Goal: Information Seeking & Learning: Learn about a topic

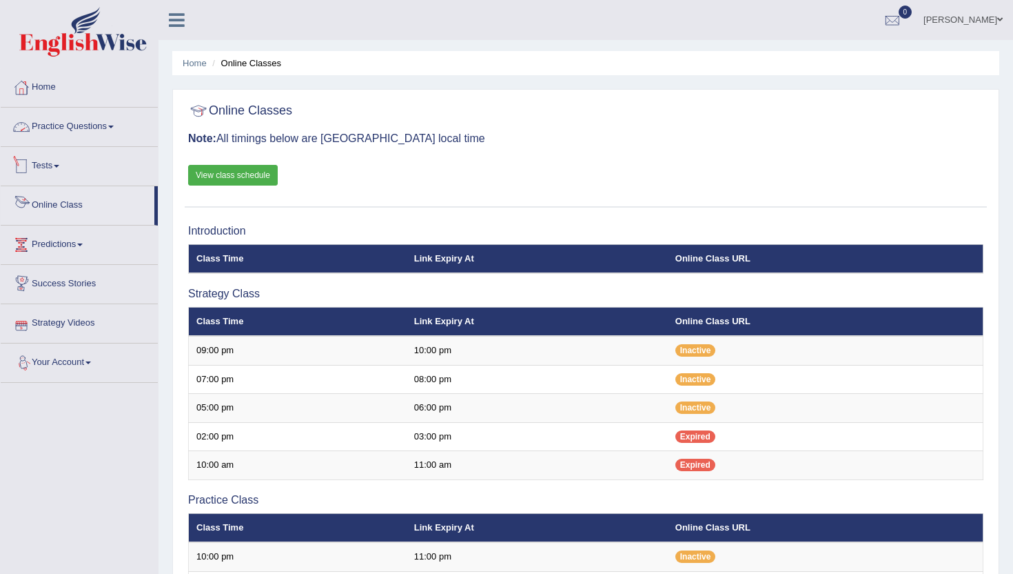
click at [85, 132] on link "Practice Questions" at bounding box center [79, 125] width 157 height 34
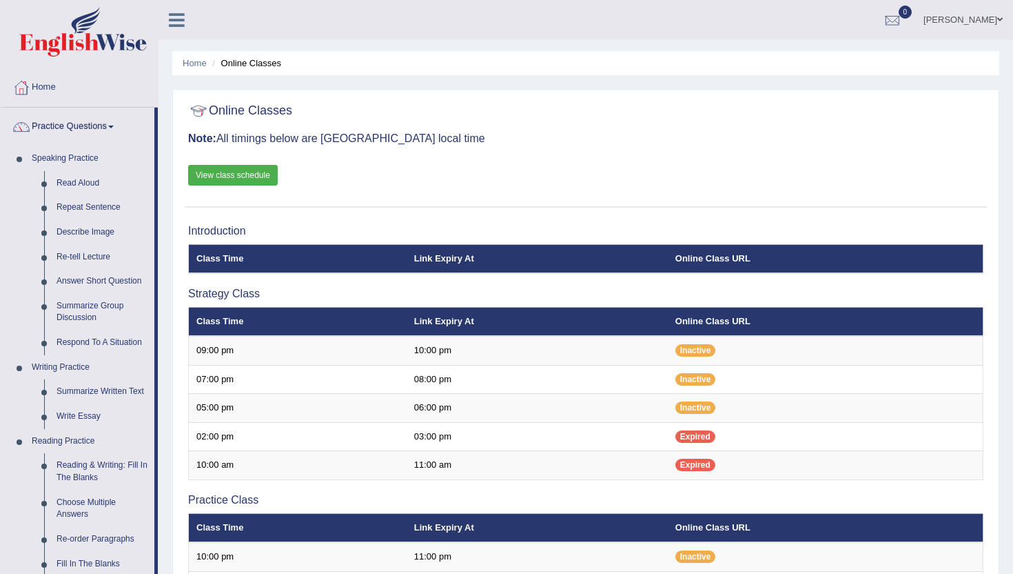
click at [173, 540] on div "Online Classes Note: All timings below are Melbourne local time View class sche…" at bounding box center [585, 494] width 827 height 811
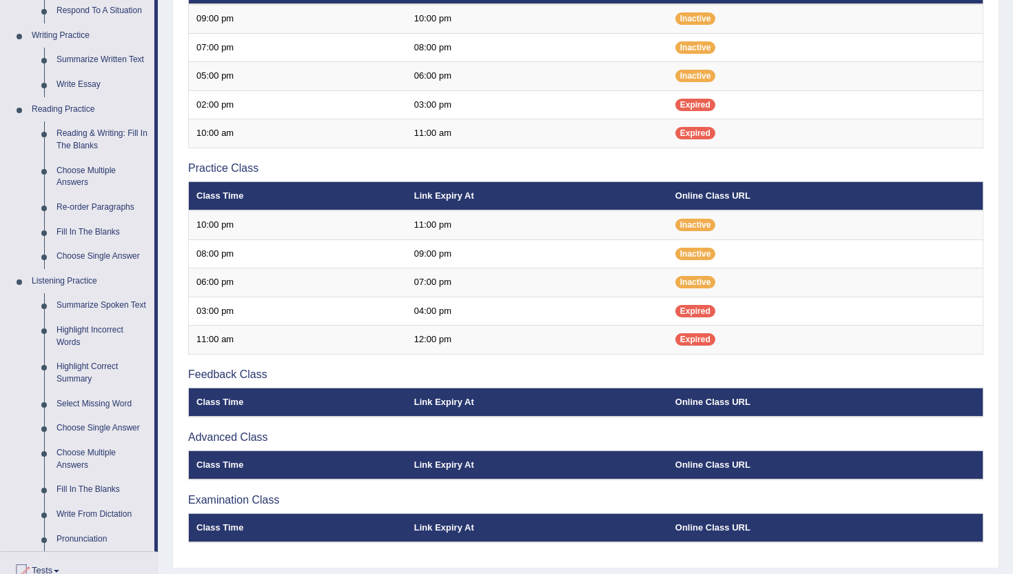
scroll to position [358, 0]
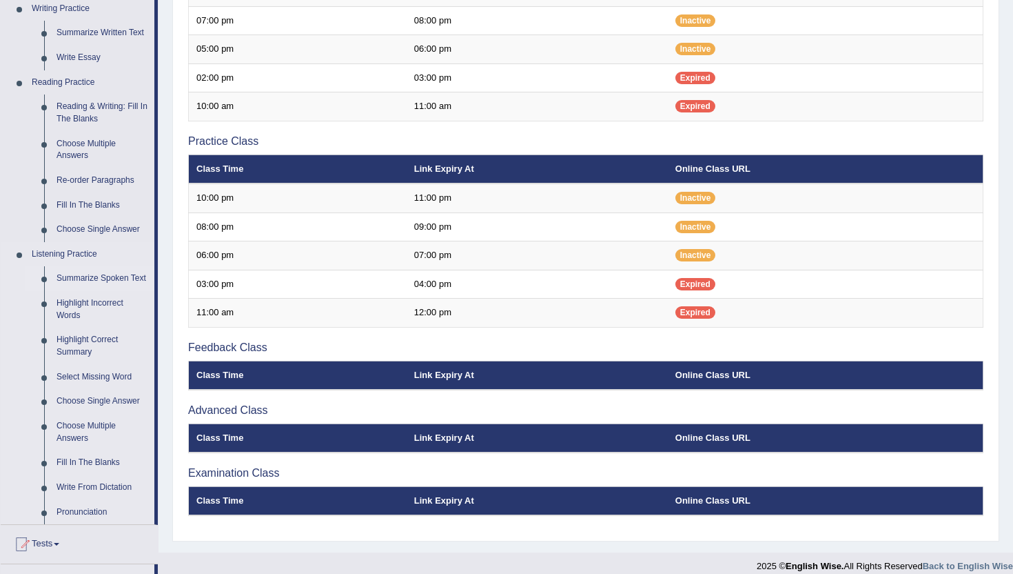
click at [74, 278] on link "Summarize Spoken Text" at bounding box center [102, 278] width 104 height 25
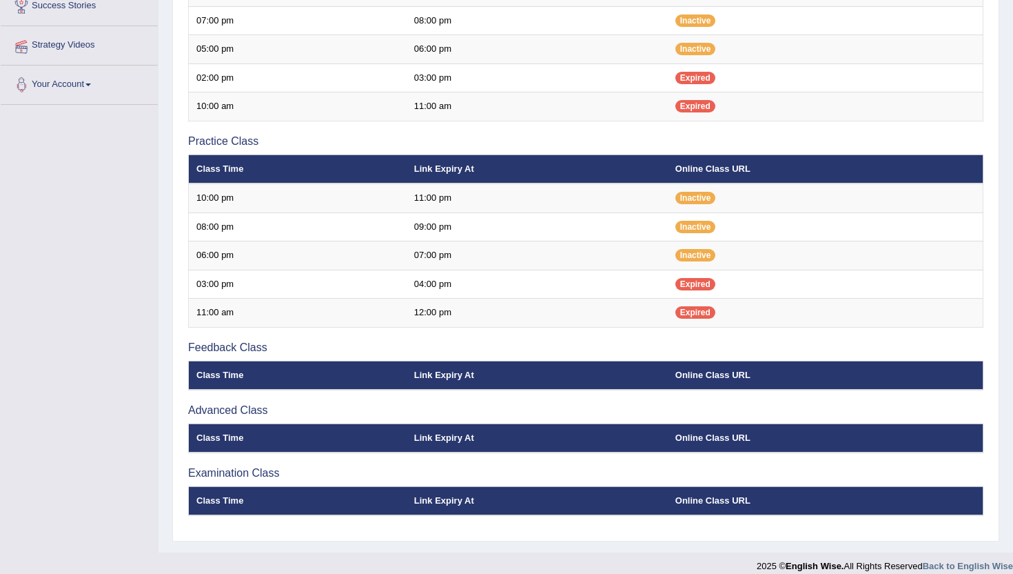
scroll to position [181, 0]
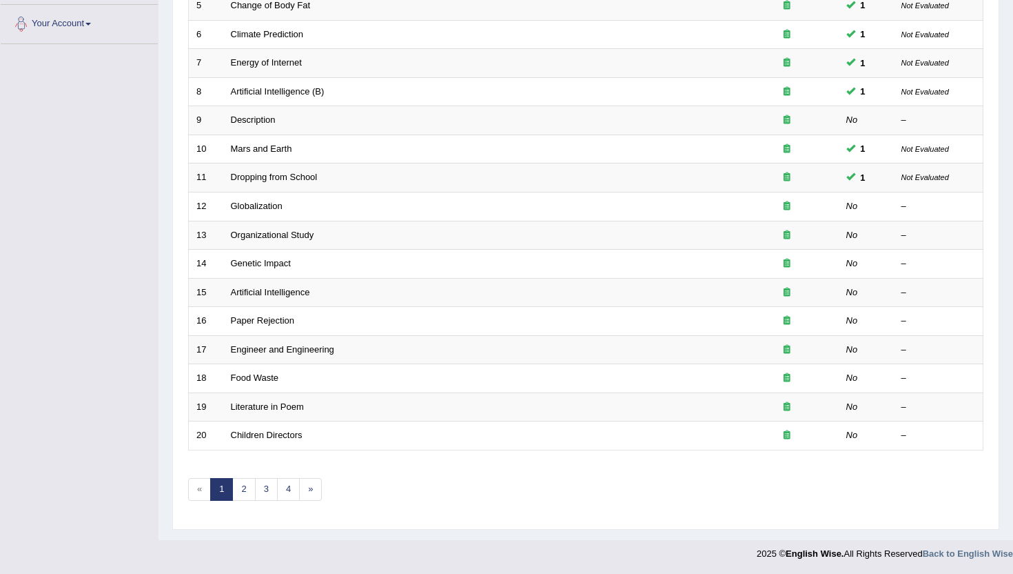
scroll to position [339, 0]
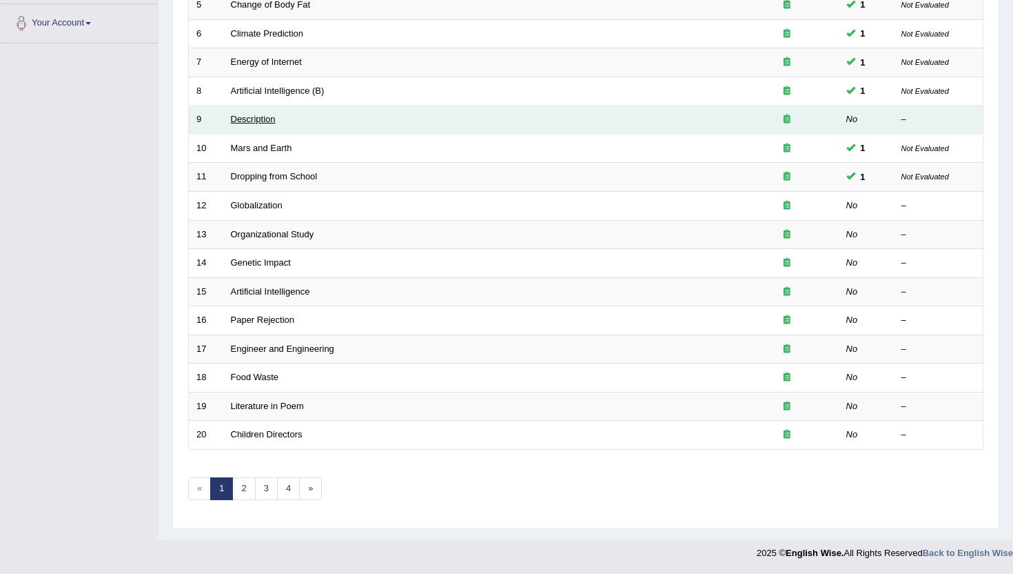
click at [237, 121] on link "Description" at bounding box center [253, 119] width 45 height 10
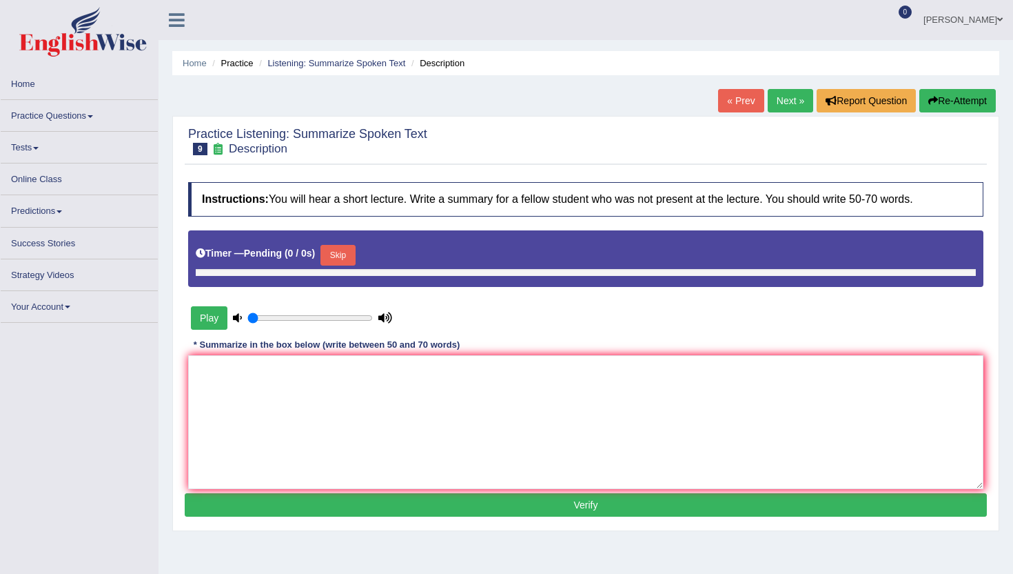
type input "1"
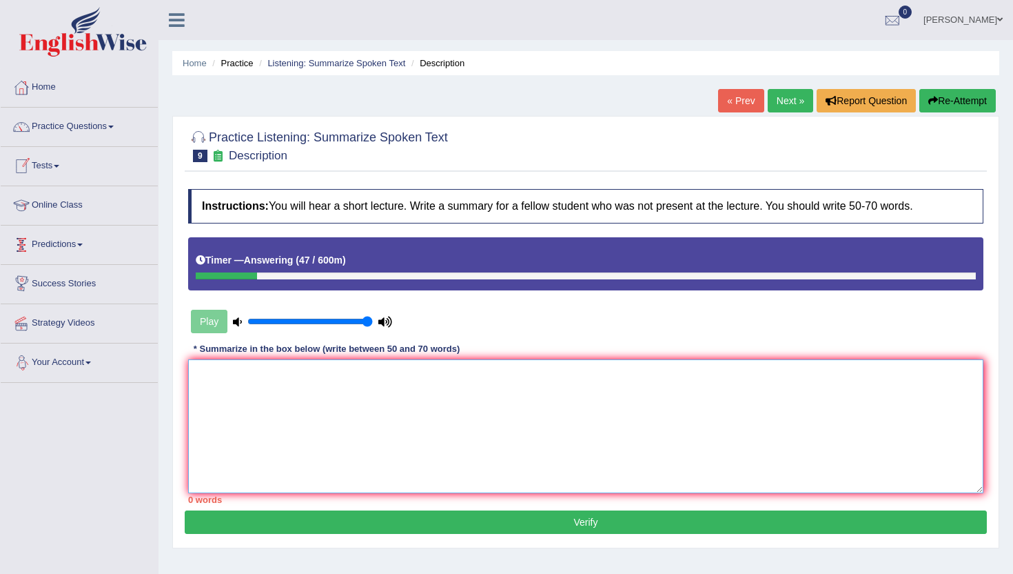
click at [329, 452] on textarea at bounding box center [585, 426] width 795 height 134
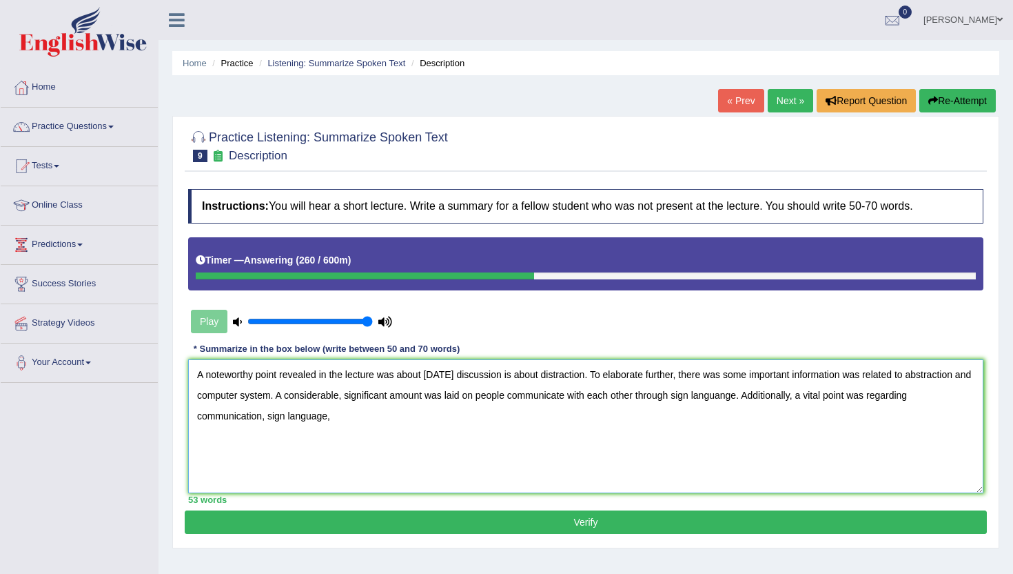
click at [288, 421] on textarea "A noteworthy point revealed in the lecture was about [DATE] discussion is about…" at bounding box center [585, 426] width 795 height 134
click at [361, 418] on textarea "A noteworthy point revealed in the lecture was about [DATE] discussion is about…" at bounding box center [585, 426] width 795 height 134
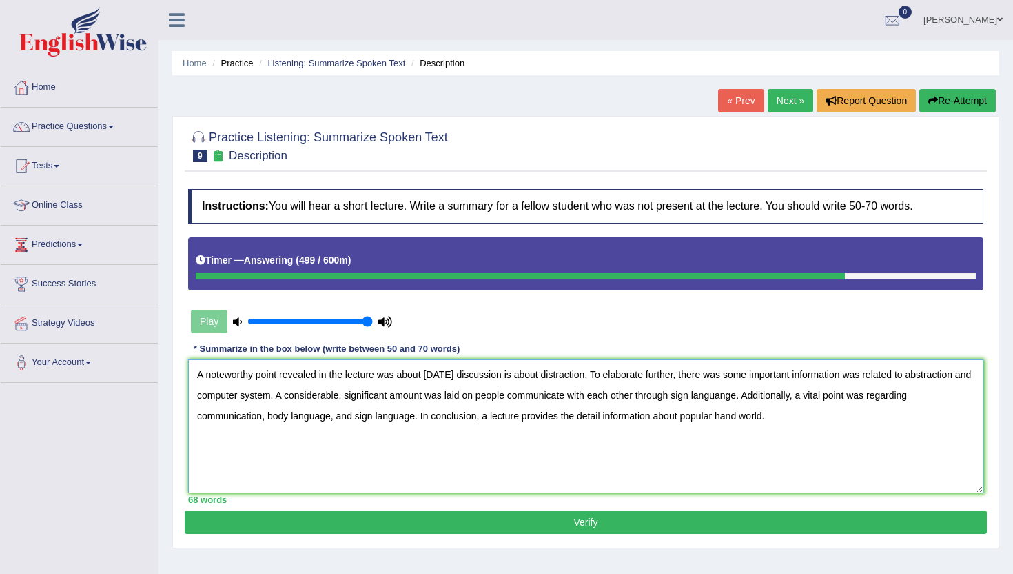
type textarea "A noteworthy point revealed in the lecture was about [DATE] discussion is about…"
click at [516, 531] on button "Verify" at bounding box center [586, 521] width 802 height 23
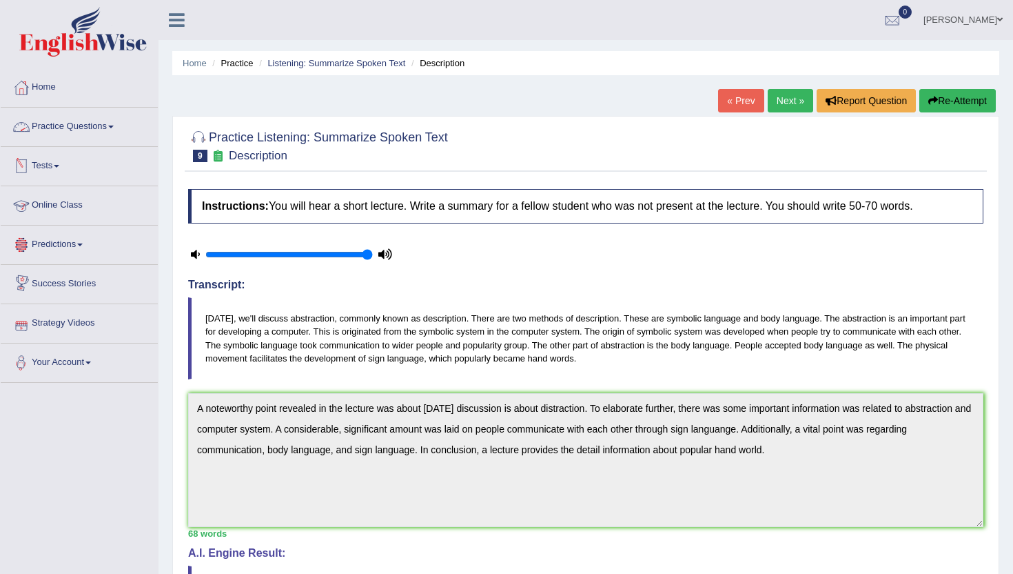
click at [86, 125] on link "Practice Questions" at bounding box center [79, 125] width 157 height 34
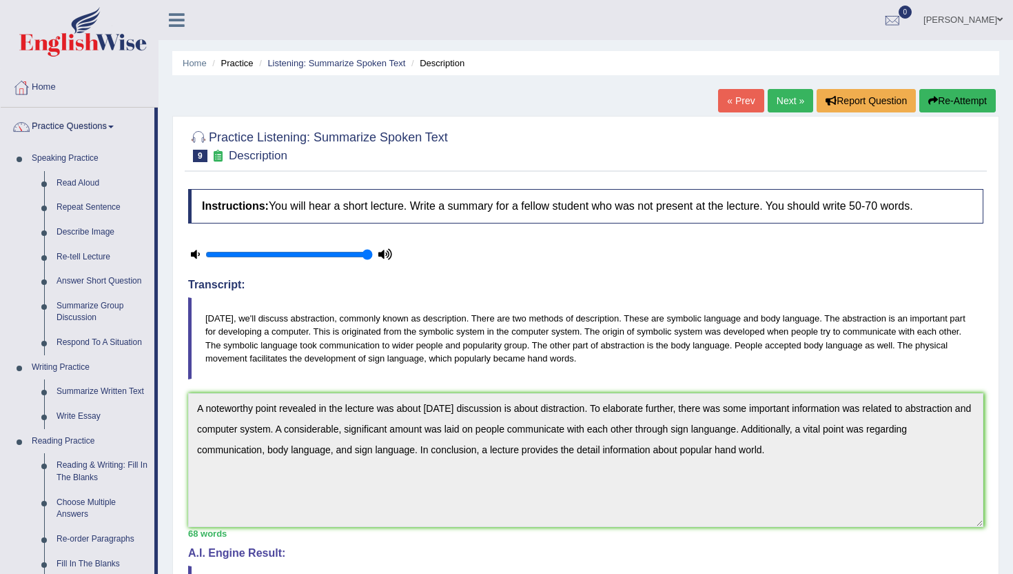
click at [168, 560] on div "Home Practice Listening: Summarize Spoken Text Description « Prev Next » Report…" at bounding box center [586, 430] width 855 height 860
click at [85, 123] on link "Practice Questions" at bounding box center [78, 125] width 154 height 34
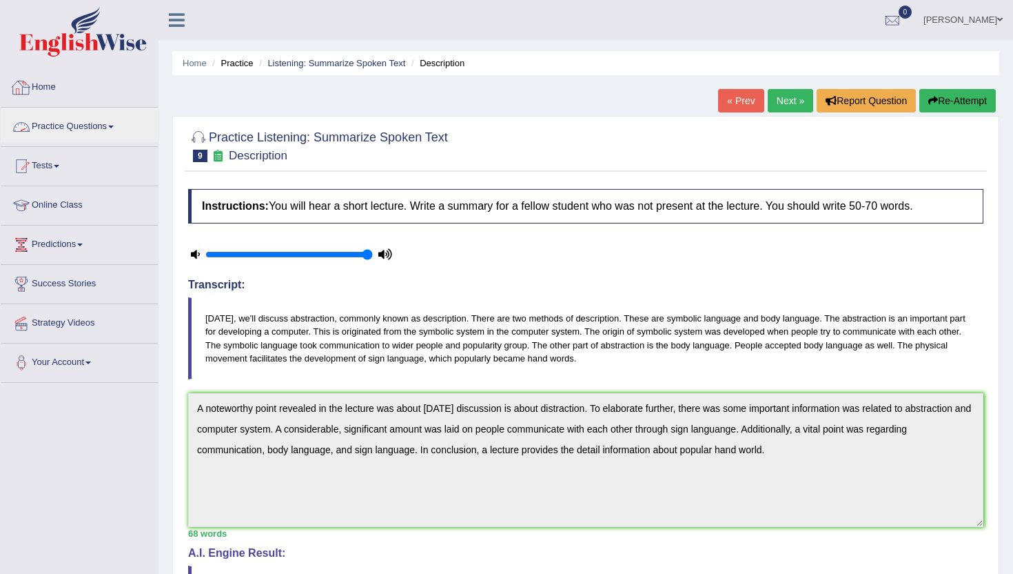
click at [43, 90] on link "Home" at bounding box center [79, 85] width 157 height 34
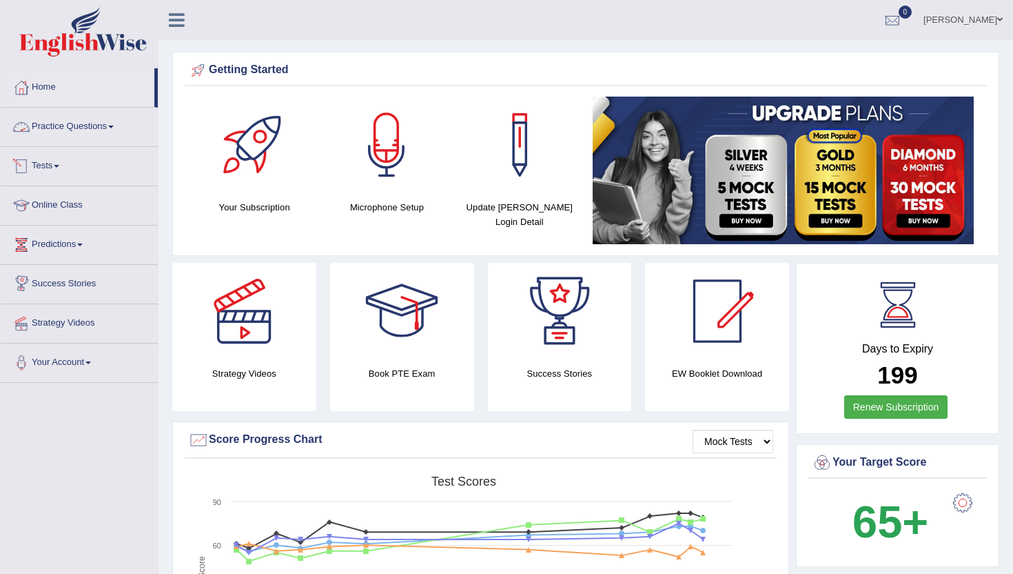
click at [100, 131] on link "Practice Questions" at bounding box center [79, 125] width 157 height 34
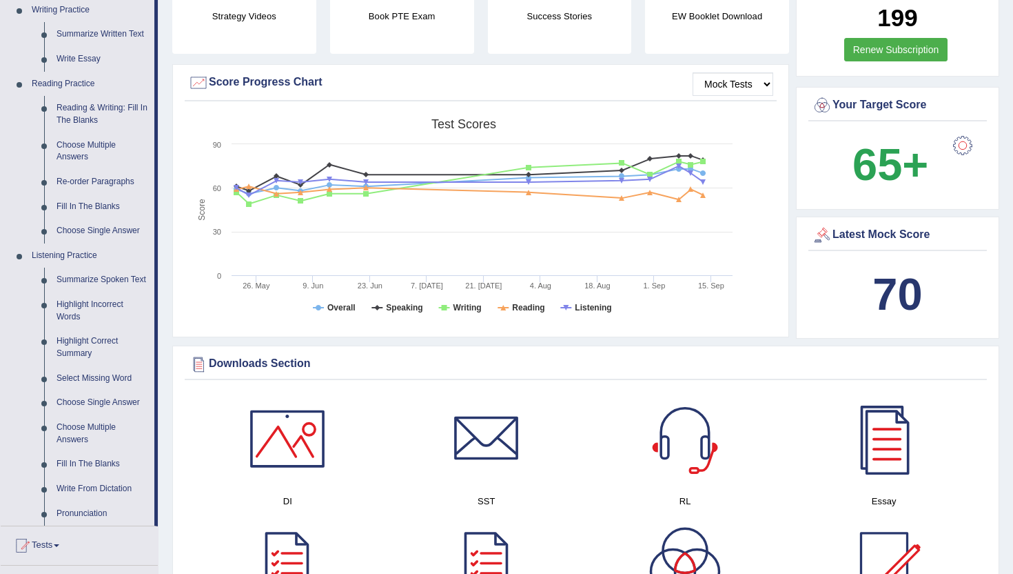
scroll to position [358, 0]
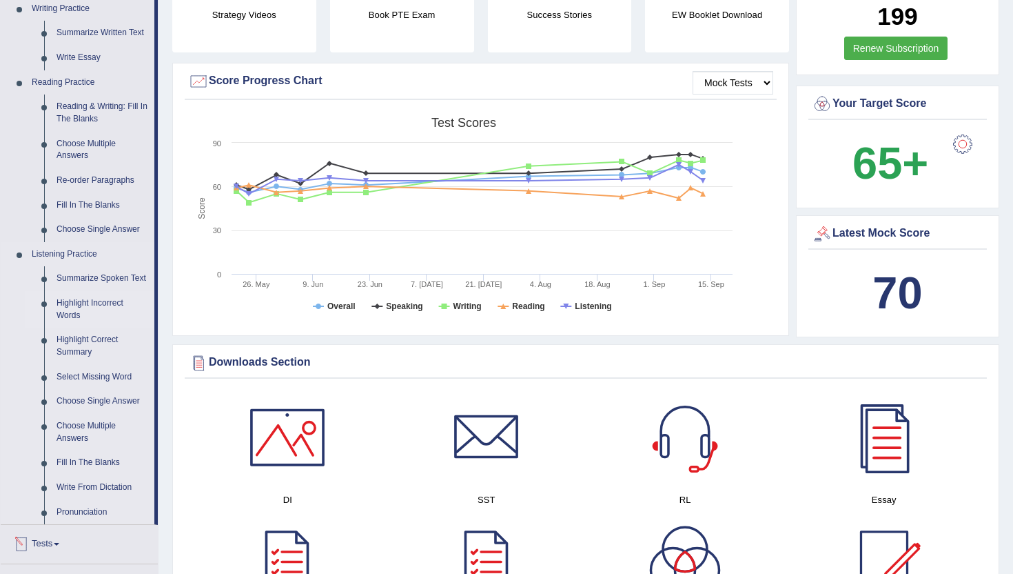
click at [59, 318] on link "Highlight Incorrect Words" at bounding box center [102, 309] width 104 height 37
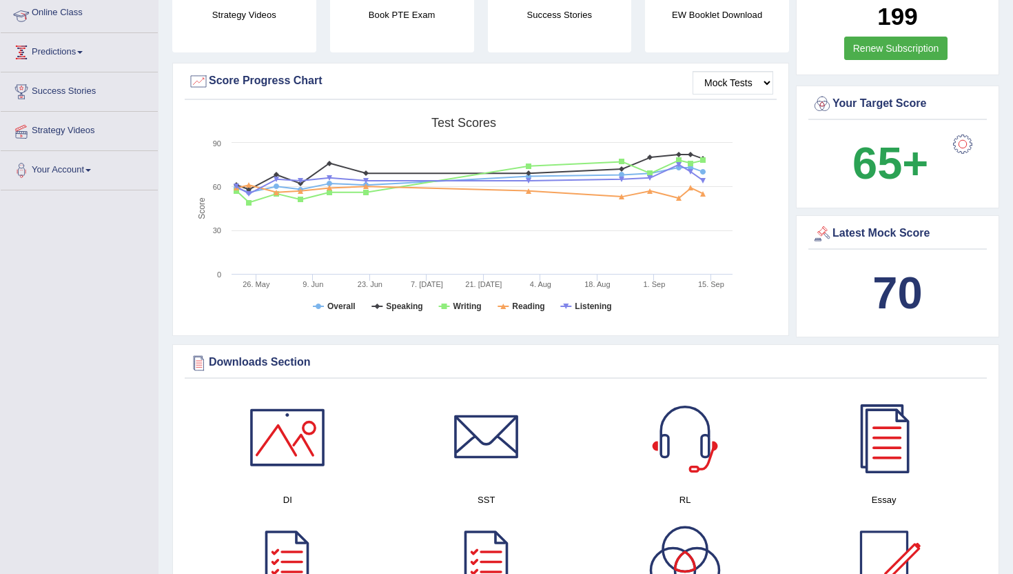
scroll to position [154, 0]
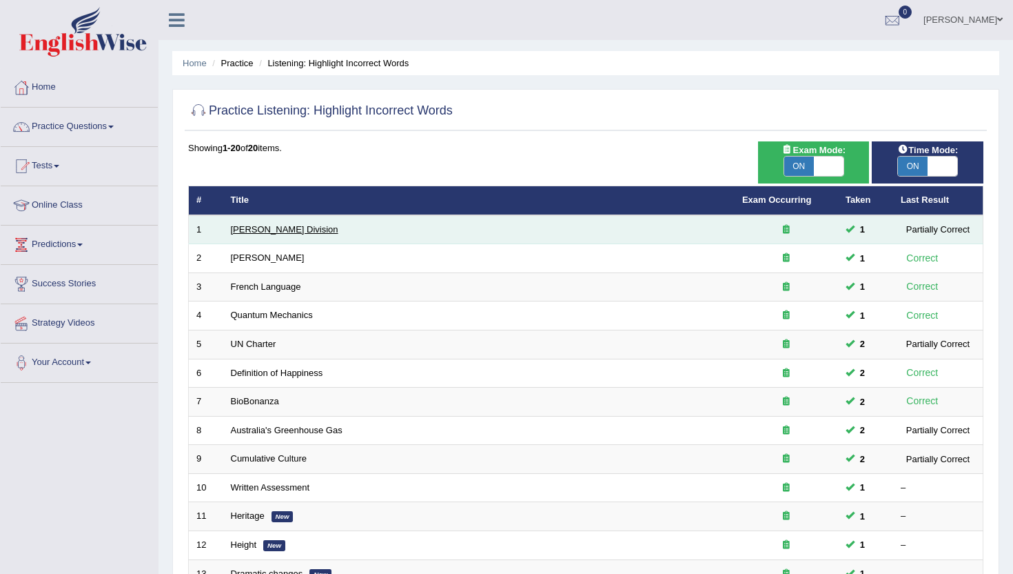
click at [264, 227] on link "[PERSON_NAME] Division" at bounding box center [285, 229] width 108 height 10
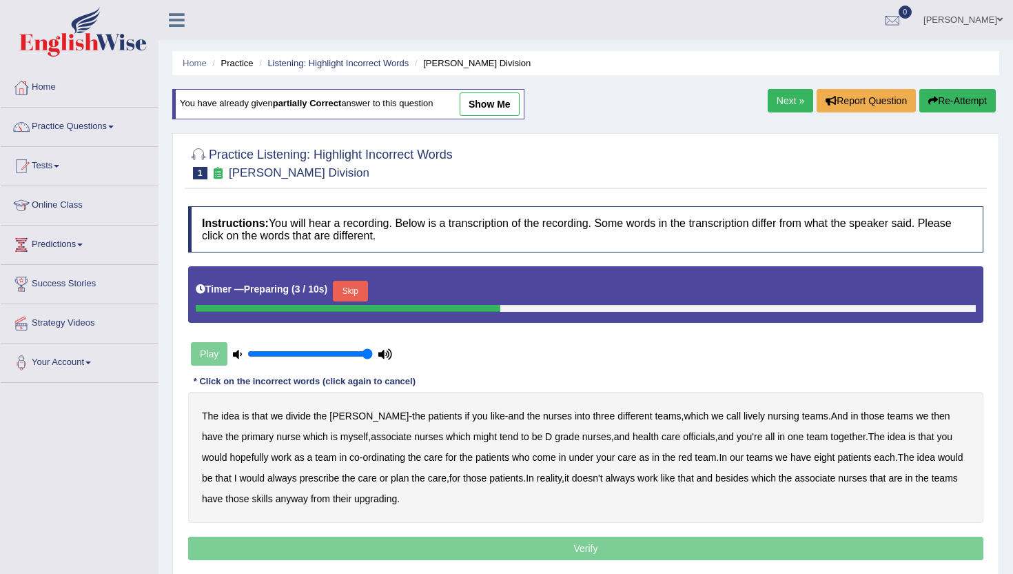
click at [358, 292] on button "Skip" at bounding box center [350, 291] width 34 height 21
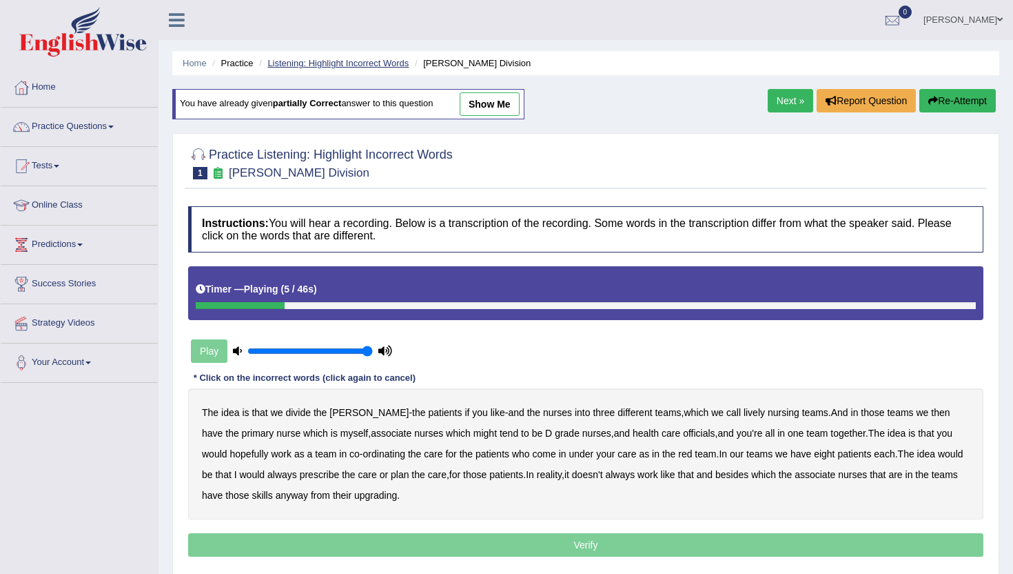
click at [328, 62] on link "Listening: Highlight Incorrect Words" at bounding box center [337, 63] width 141 height 10
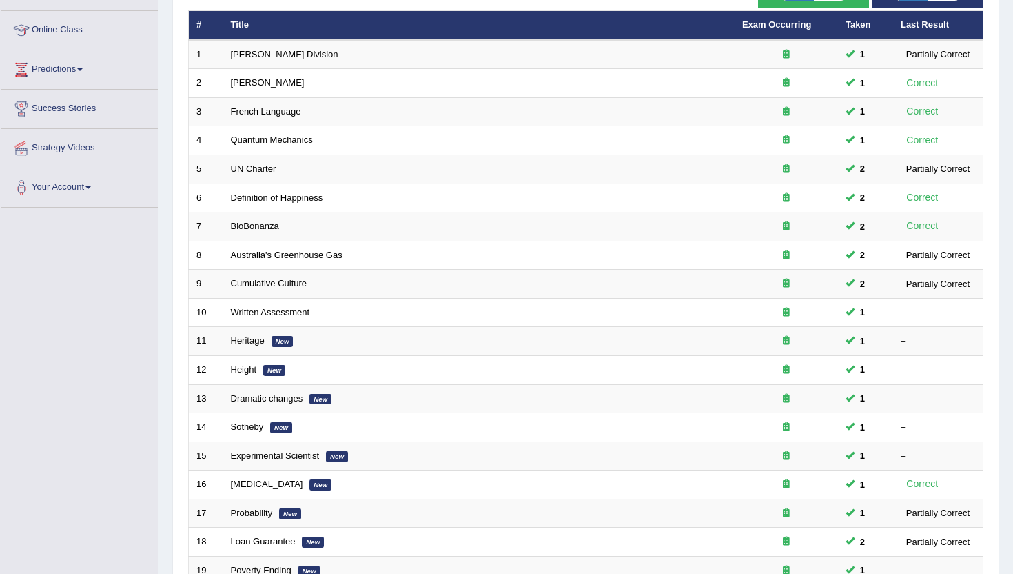
scroll to position [203, 0]
